Goal: Understand process/instructions: Learn about a topic

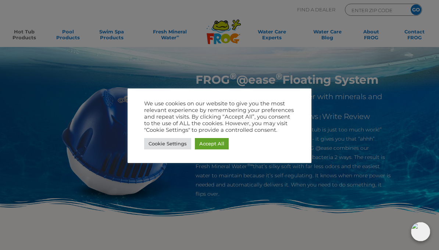
click at [167, 145] on link "Cookie Settings" at bounding box center [167, 143] width 47 height 11
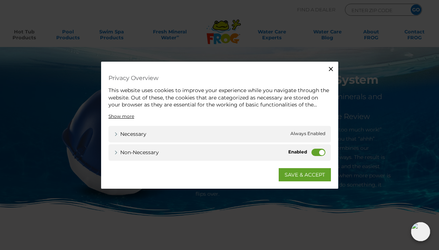
click at [314, 152] on label "Non-necessary" at bounding box center [318, 151] width 14 height 7
click at [0, 0] on input "Non-necessary" at bounding box center [0, 0] width 0 height 0
click at [310, 177] on link "SAVE & ACCEPT" at bounding box center [304, 174] width 52 height 13
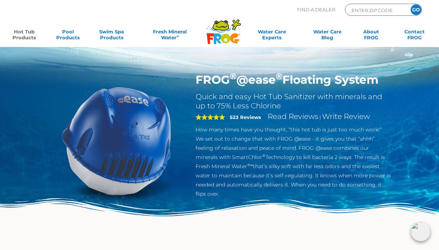
click at [28, 38] on link "Hot Tub Products" at bounding box center [24, 36] width 34 height 15
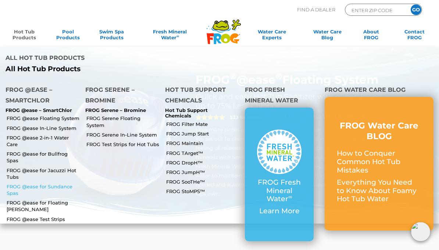
click at [19, 183] on link "FROG @ease for Sundance Spas" at bounding box center [43, 189] width 73 height 13
click at [45, 151] on link "FROG @ease for Bullfrog Spas" at bounding box center [43, 157] width 73 height 13
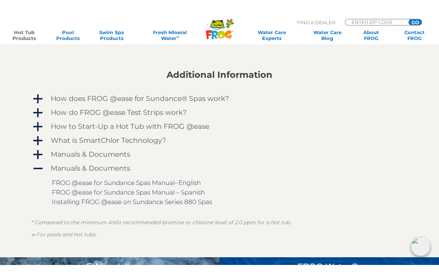
scroll to position [568, 0]
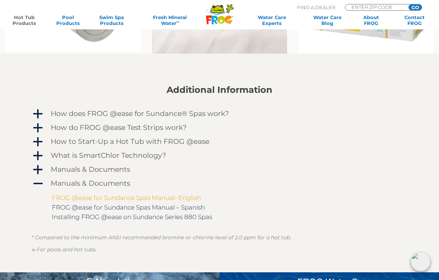
click at [101, 200] on link "FROG @ease for Sundance Spas Manual- English" at bounding box center [126, 197] width 149 height 7
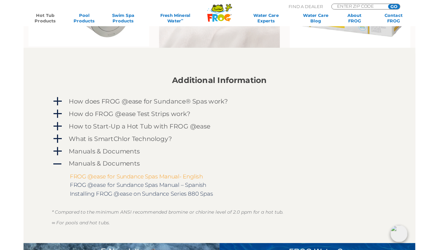
scroll to position [598, 0]
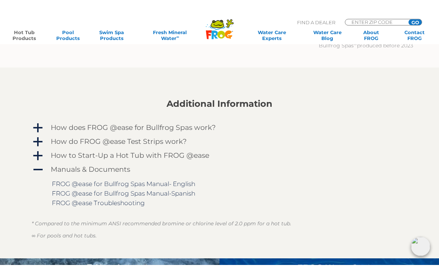
scroll to position [776, 0]
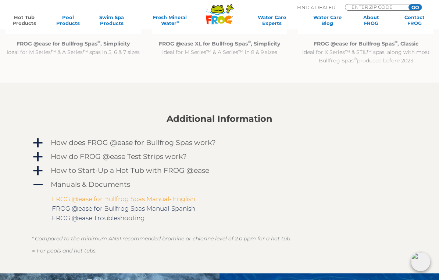
click at [118, 202] on link "FROG @ease for Bullfrog Spas Manual- English" at bounding box center [123, 198] width 143 height 7
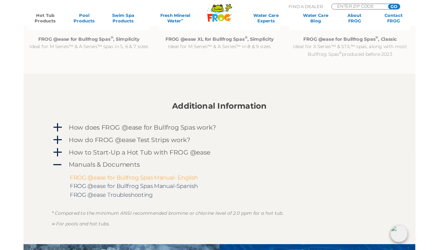
scroll to position [806, 0]
